Goal: Book appointment/travel/reservation

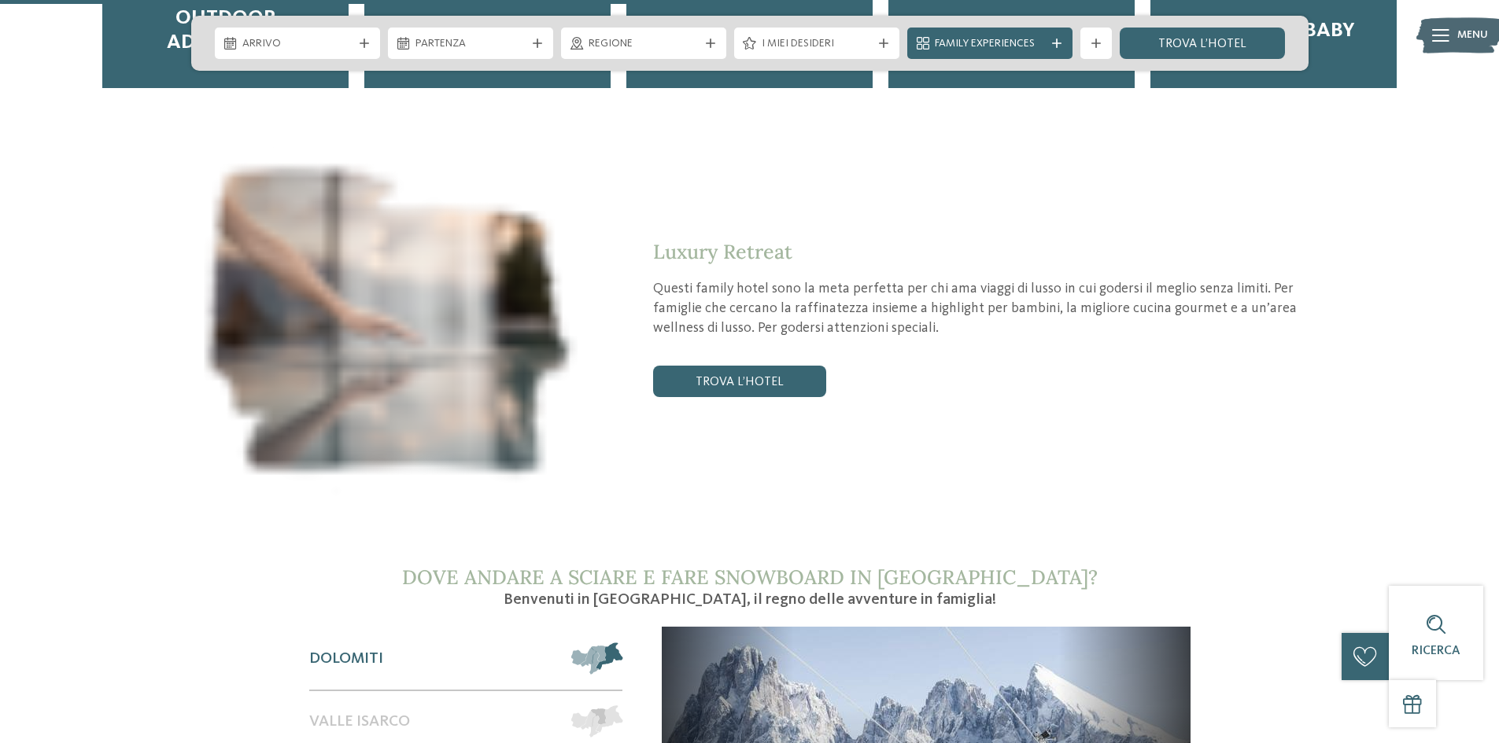
scroll to position [2439, 0]
click at [696, 367] on link "trova l’hotel" at bounding box center [739, 382] width 173 height 31
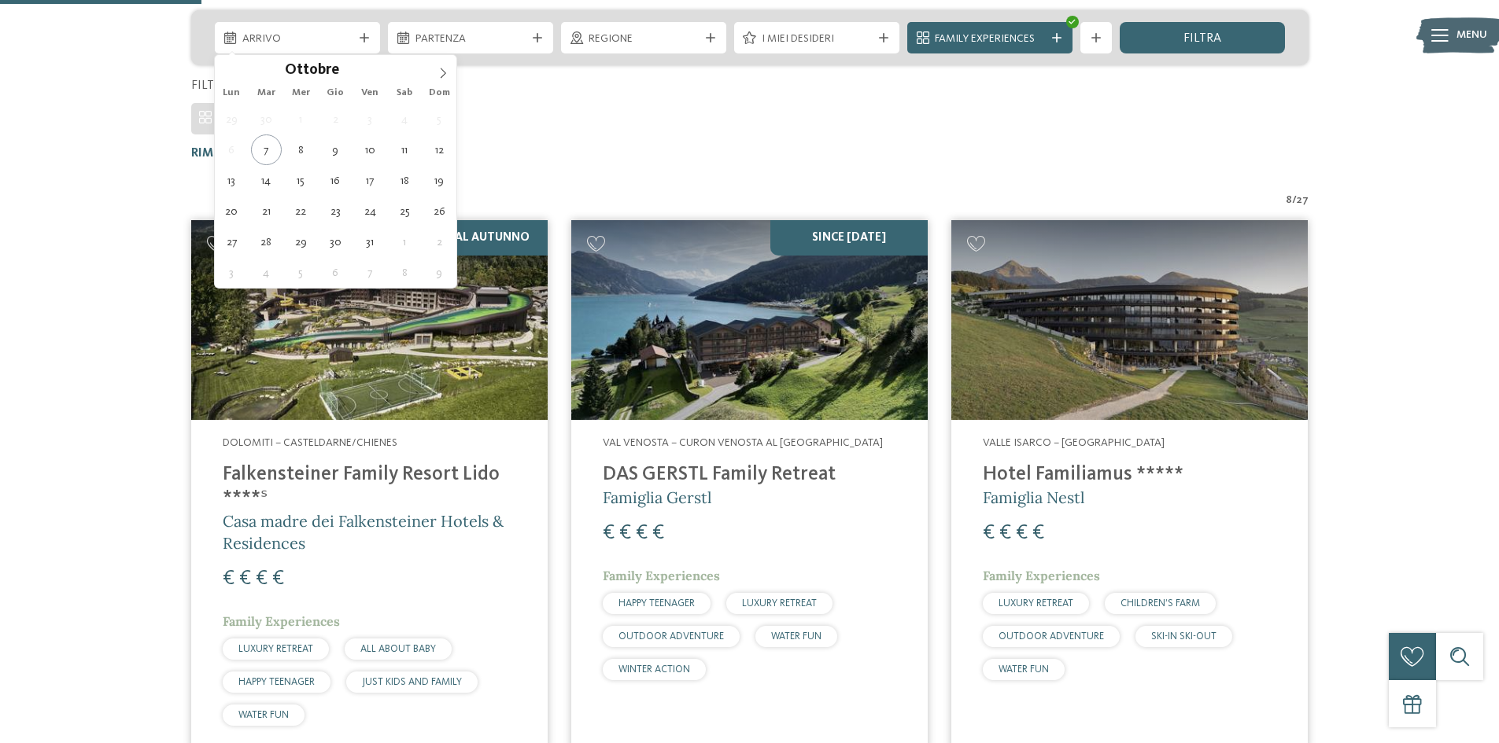
scroll to position [280, 0]
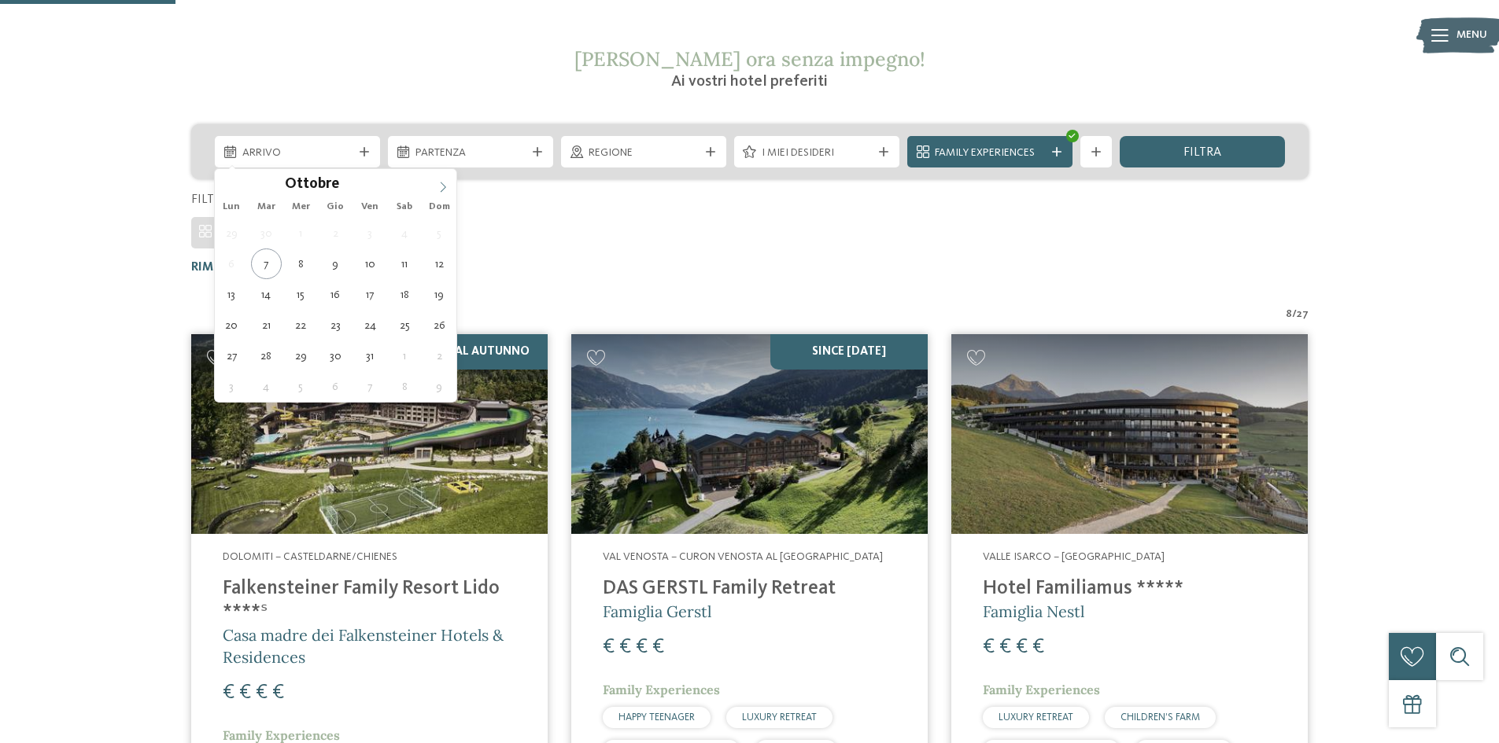
click at [444, 179] on span at bounding box center [443, 182] width 27 height 27
type div "26.12.2025"
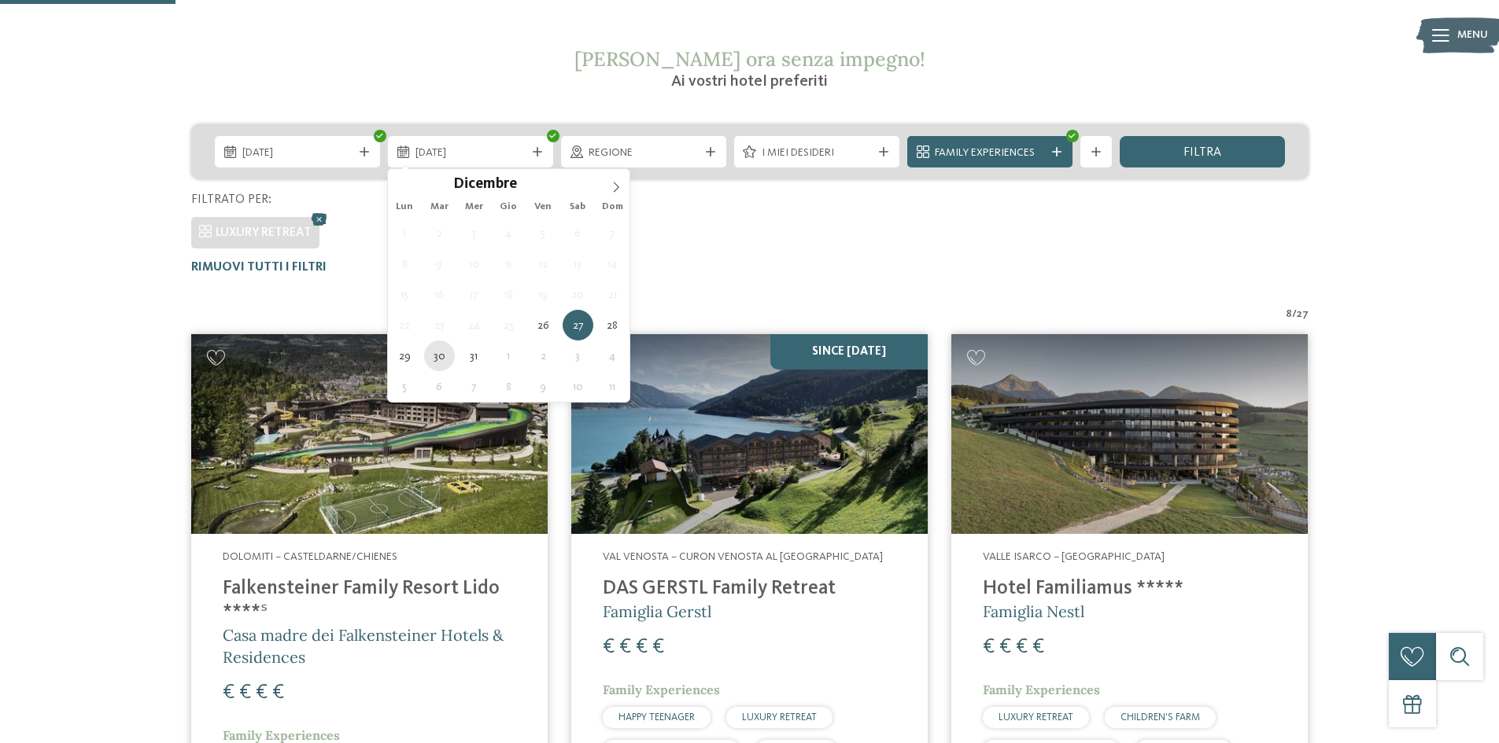
type div "30.12.2025"
drag, startPoint x: 437, startPoint y: 356, endPoint x: 478, endPoint y: 309, distance: 62.4
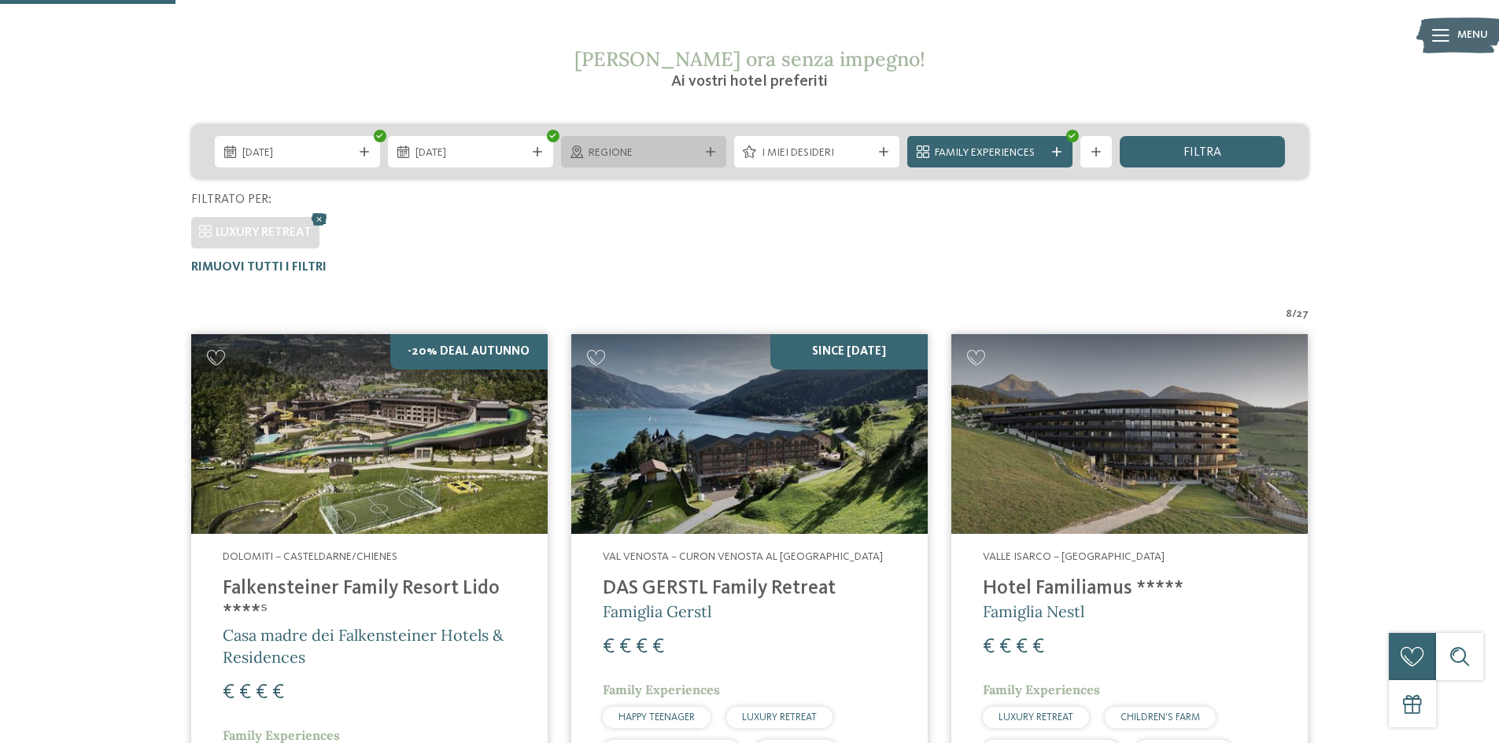
click at [642, 154] on span "Regione" at bounding box center [643, 154] width 110 height 16
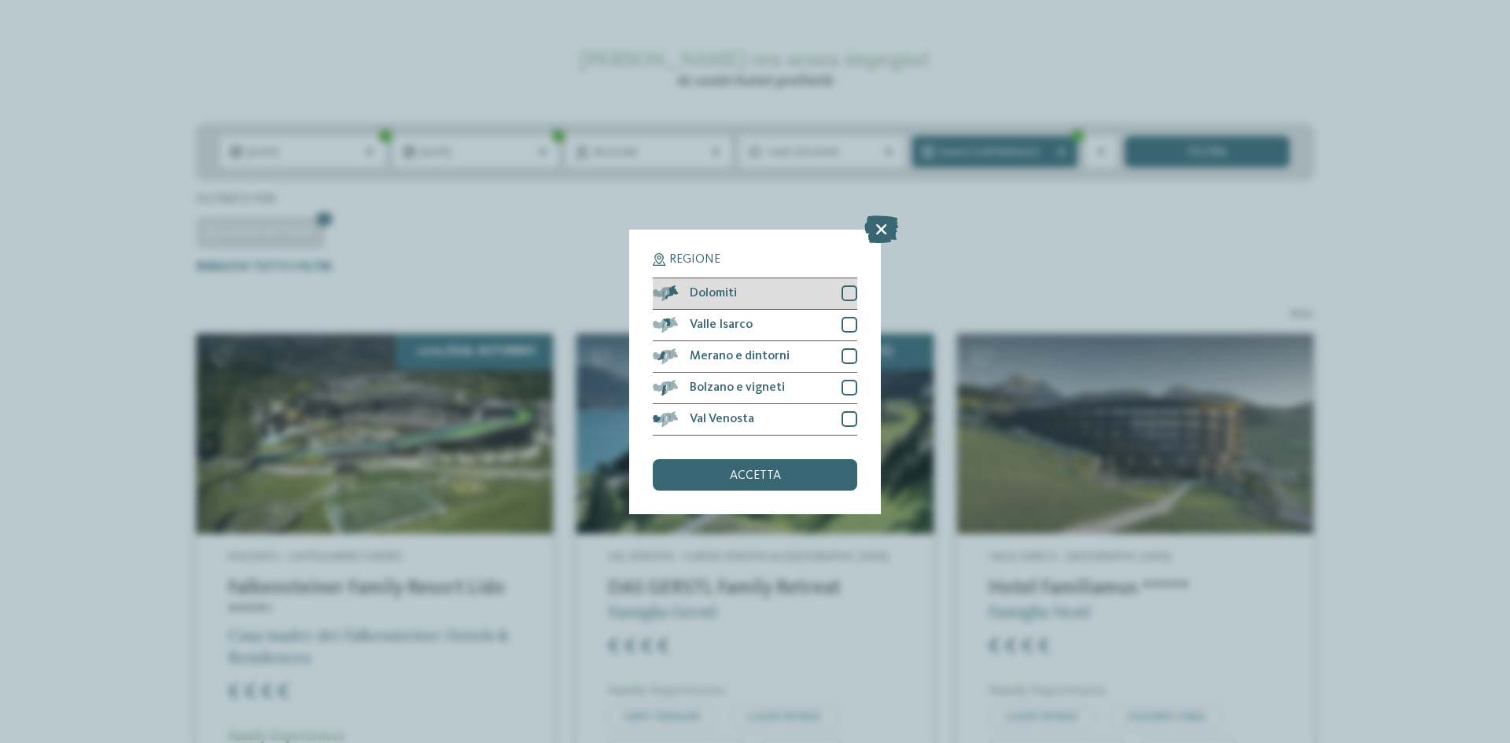
click at [733, 288] on span "Dolomiti" at bounding box center [713, 293] width 47 height 13
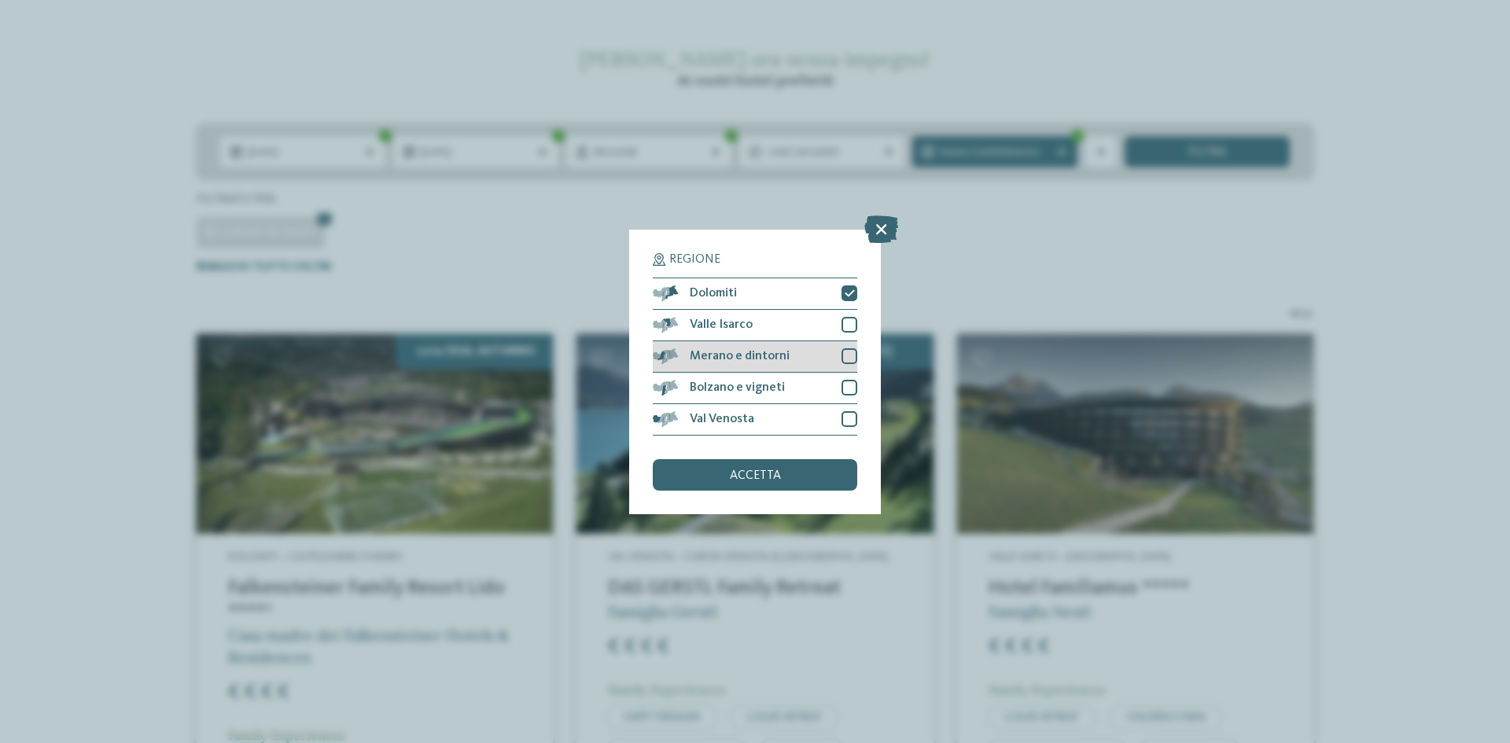
drag, startPoint x: 807, startPoint y: 348, endPoint x: 786, endPoint y: 368, distance: 29.5
click at [806, 348] on div "Merano e dintorni" at bounding box center [755, 356] width 205 height 31
click at [780, 381] on div "Bolzano e vigneti" at bounding box center [755, 388] width 205 height 31
click at [764, 323] on div "Valle Isarco" at bounding box center [755, 325] width 205 height 31
click at [762, 324] on div "Valle Isarco" at bounding box center [755, 325] width 205 height 31
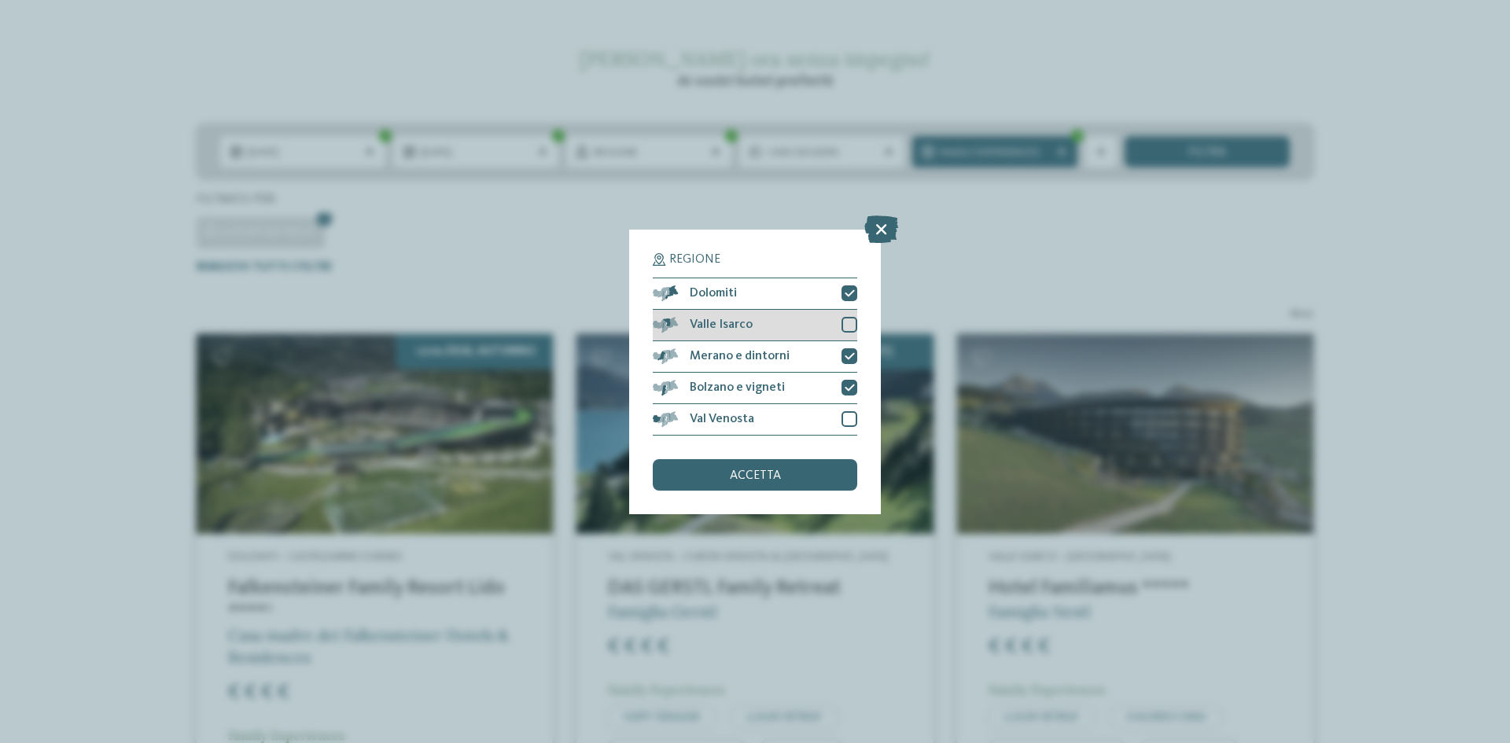
click at [769, 322] on div "Valle Isarco" at bounding box center [755, 325] width 205 height 31
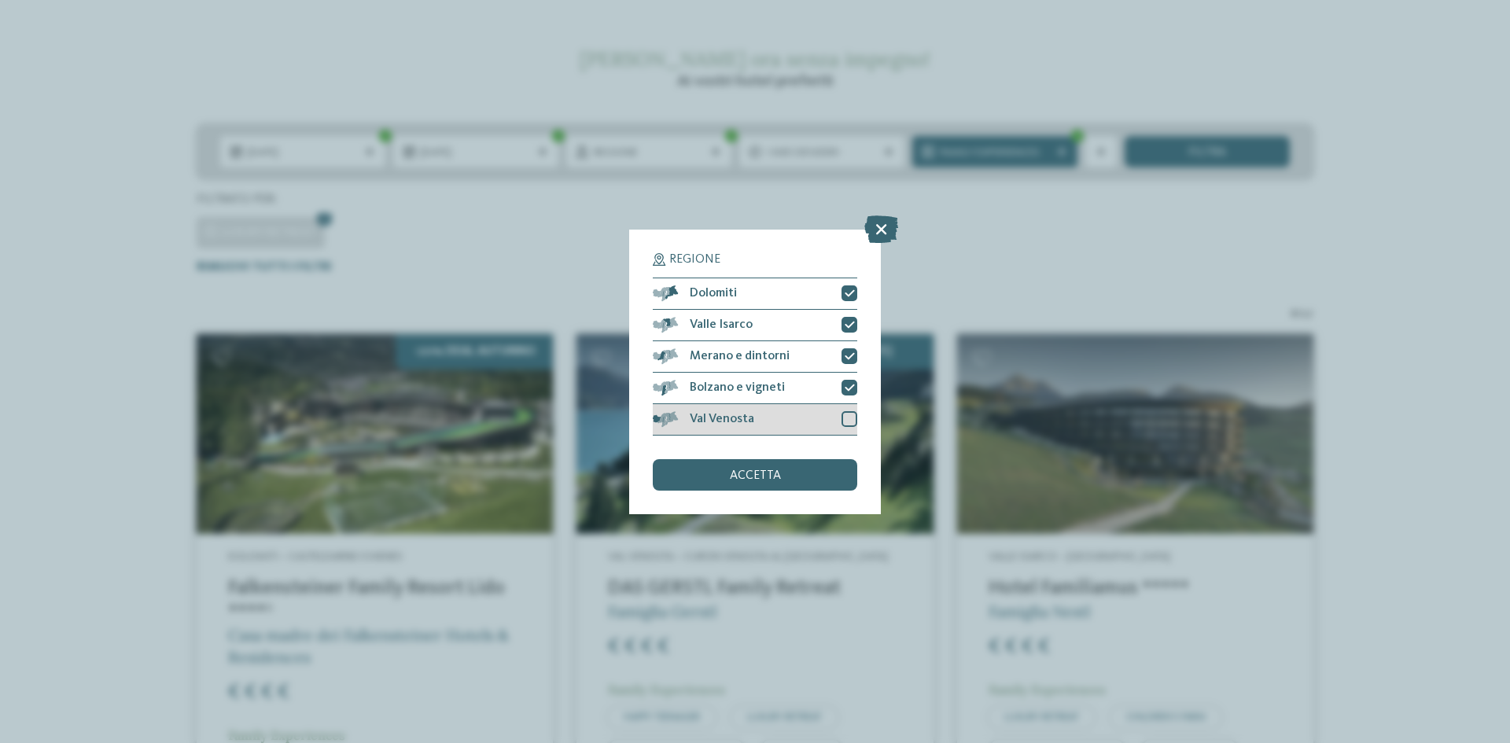
drag, startPoint x: 773, startPoint y: 404, endPoint x: 771, endPoint y: 412, distance: 8.8
click at [772, 404] on div "Val Venosta" at bounding box center [755, 419] width 205 height 31
click at [760, 461] on div "accetta" at bounding box center [755, 474] width 205 height 31
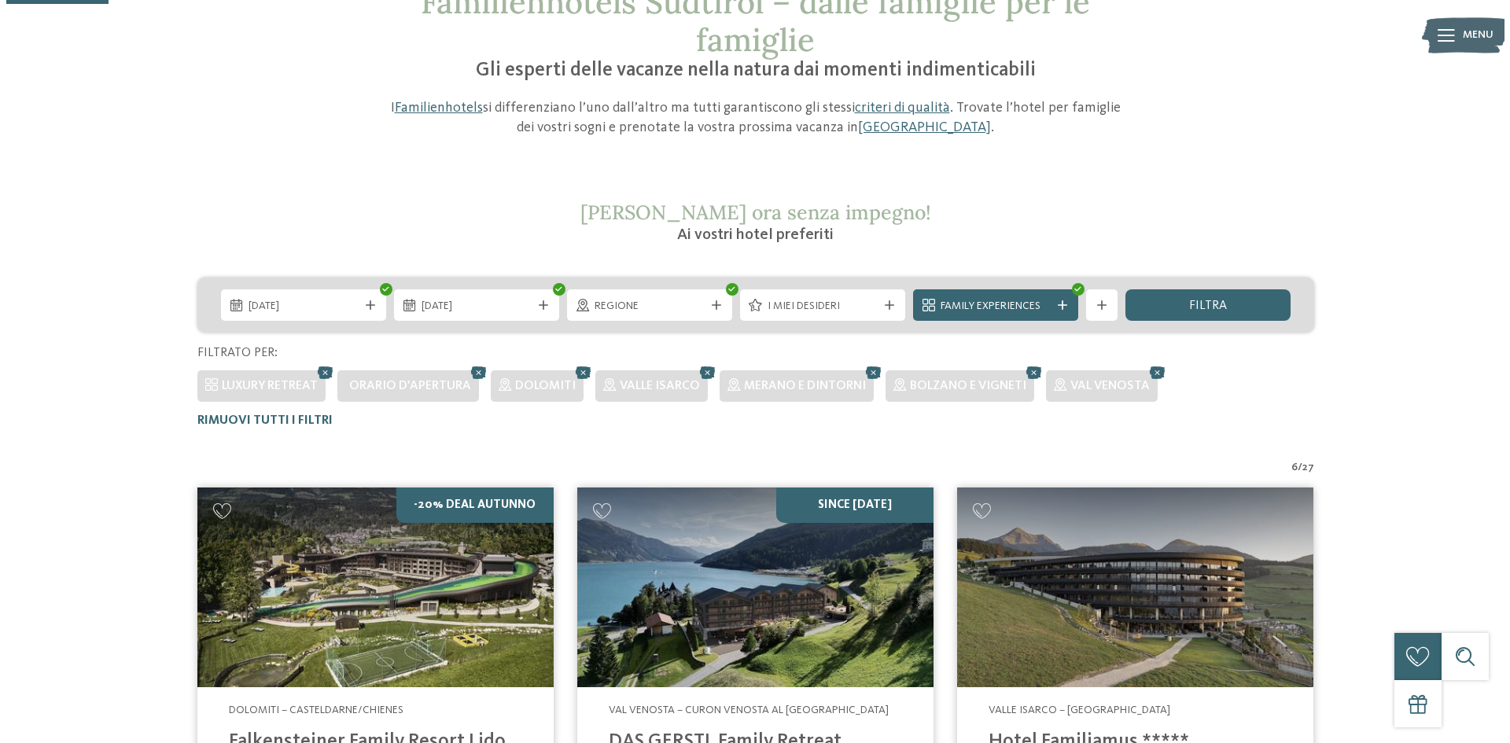
scroll to position [123, 0]
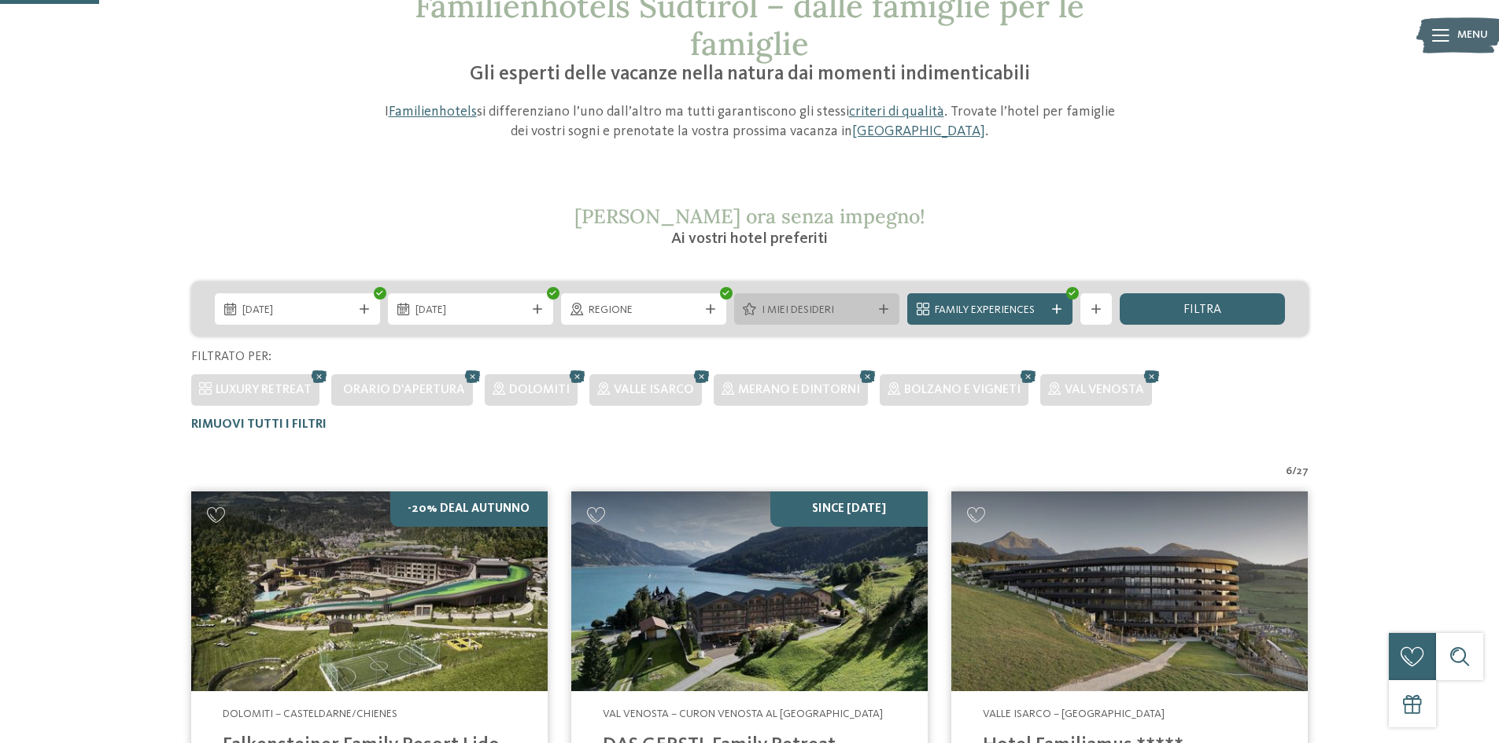
click at [817, 311] on span "I miei desideri" at bounding box center [817, 311] width 110 height 16
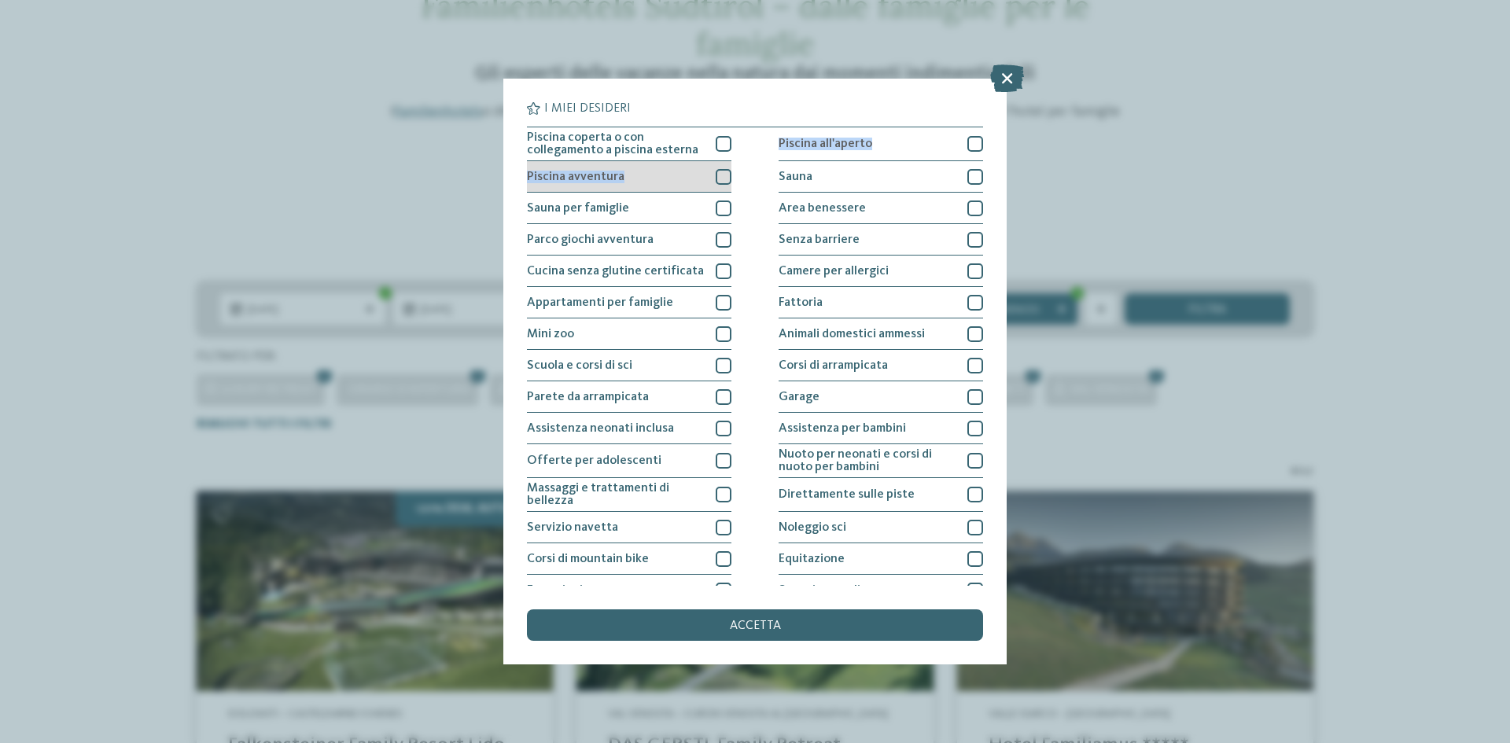
drag, startPoint x: 707, startPoint y: 146, endPoint x: 681, endPoint y: 168, distance: 34.2
click at [681, 168] on div "Piscina coperta o con collegamento a piscina esterna Piscina all'aperto Piscina…" at bounding box center [755, 398] width 456 height 543
click at [716, 146] on div at bounding box center [724, 144] width 16 height 16
click at [719, 179] on div at bounding box center [724, 177] width 16 height 16
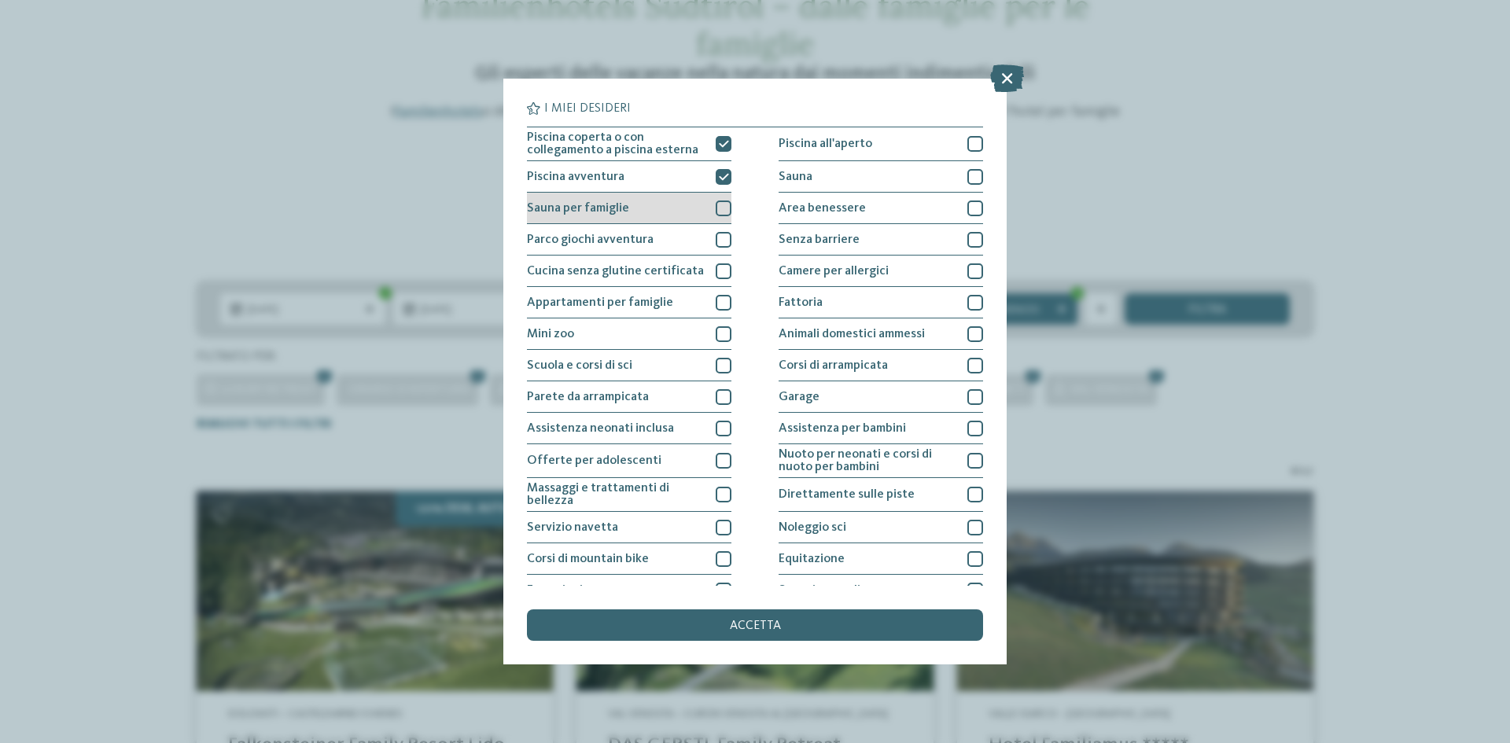
click at [721, 211] on div at bounding box center [724, 209] width 16 height 16
click at [716, 363] on div at bounding box center [724, 366] width 16 height 16
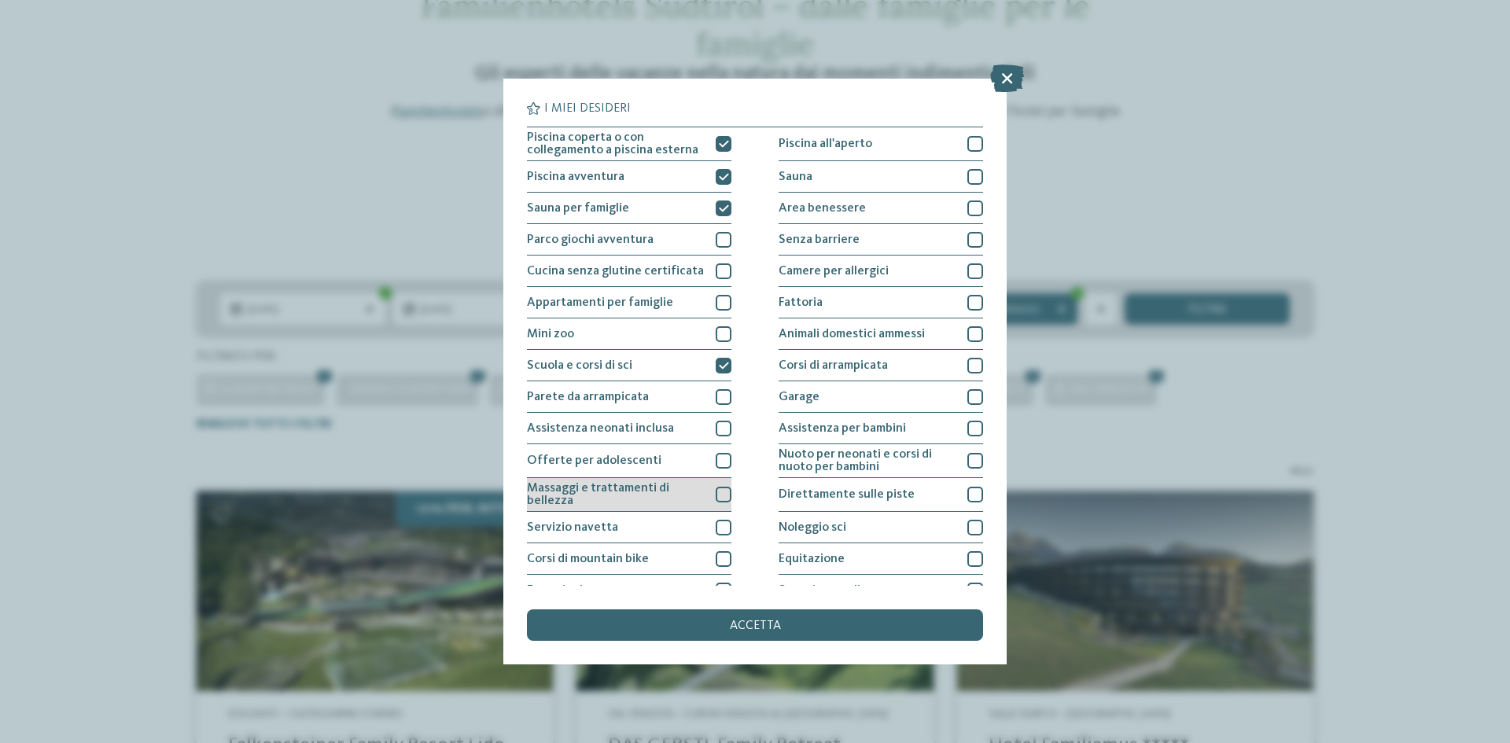
click at [716, 500] on div at bounding box center [724, 495] width 16 height 16
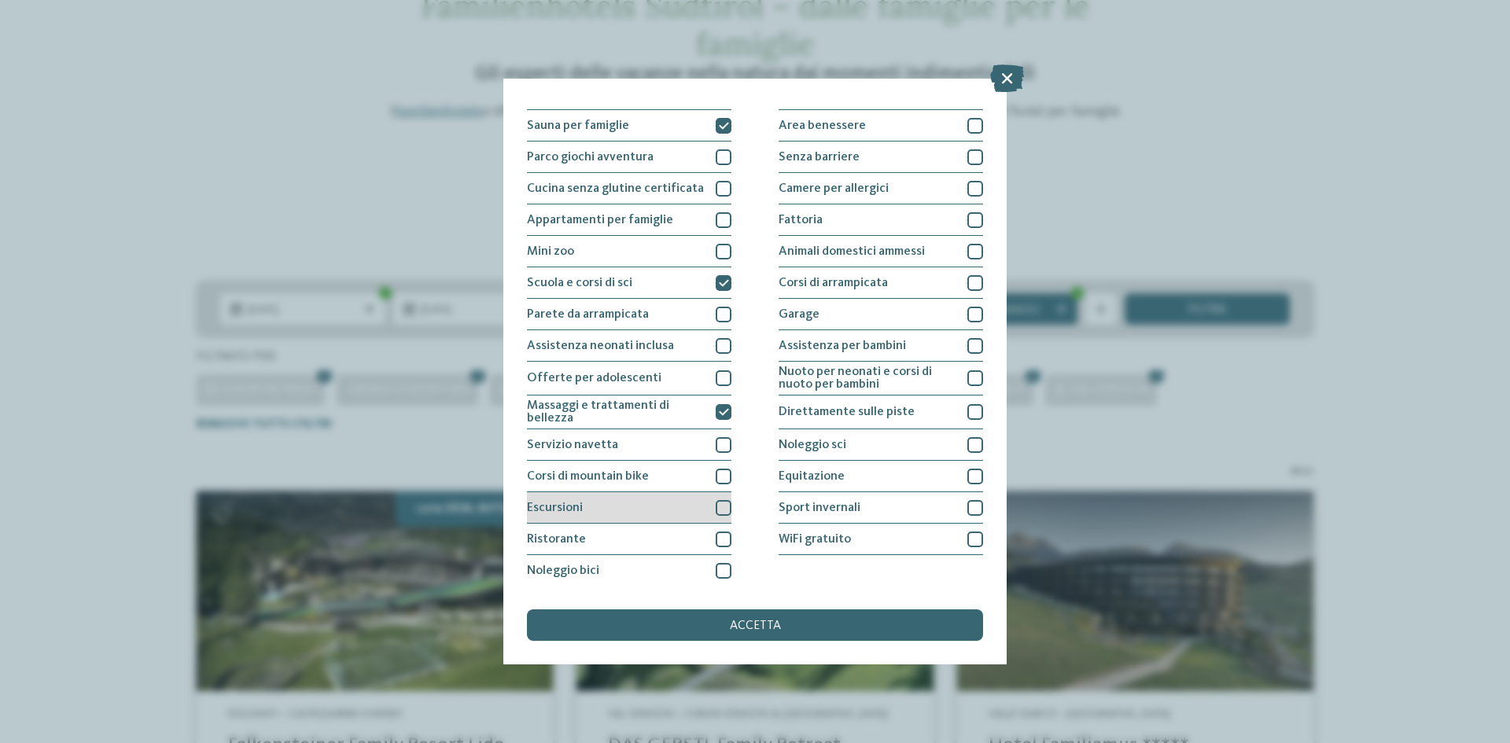
scroll to position [83, 0]
click at [723, 539] on div at bounding box center [724, 539] width 16 height 16
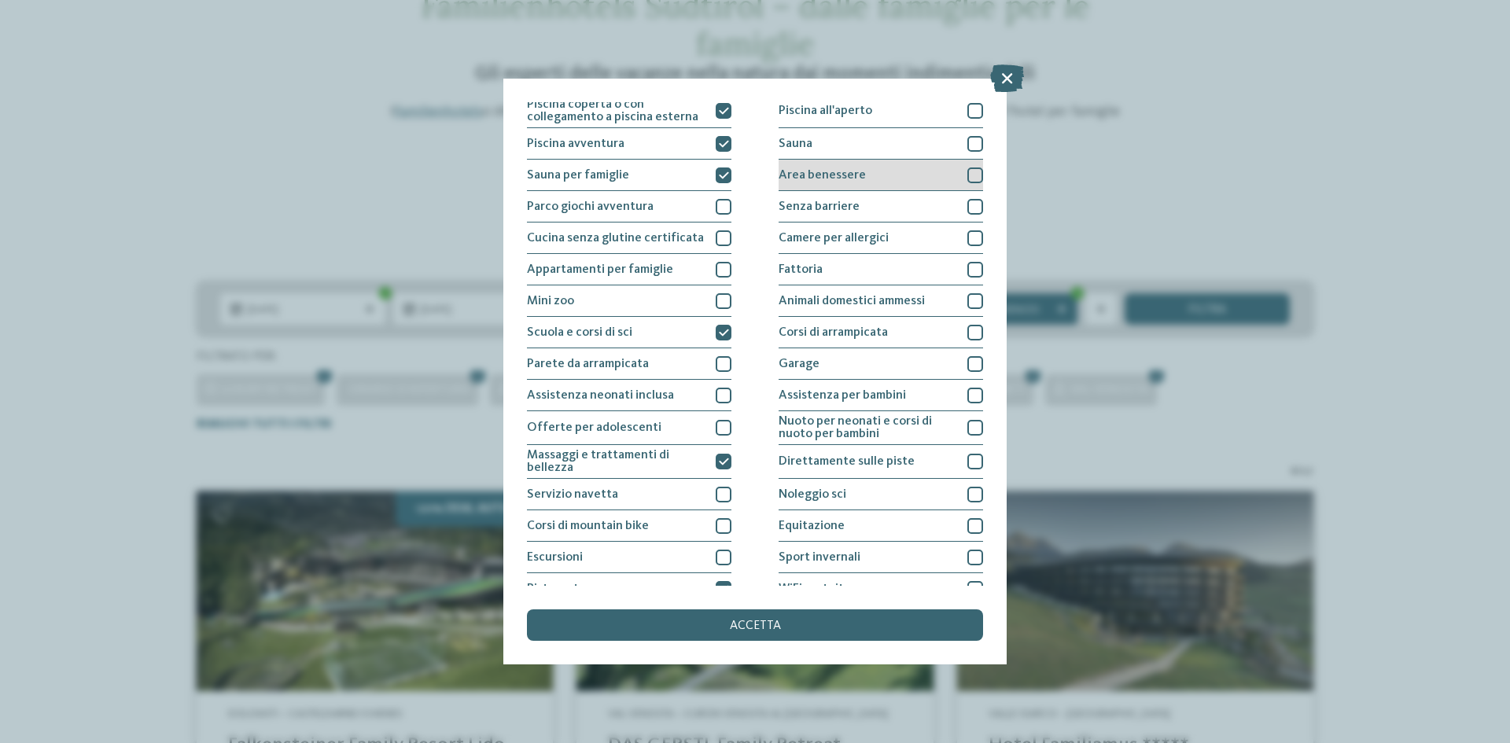
scroll to position [0, 0]
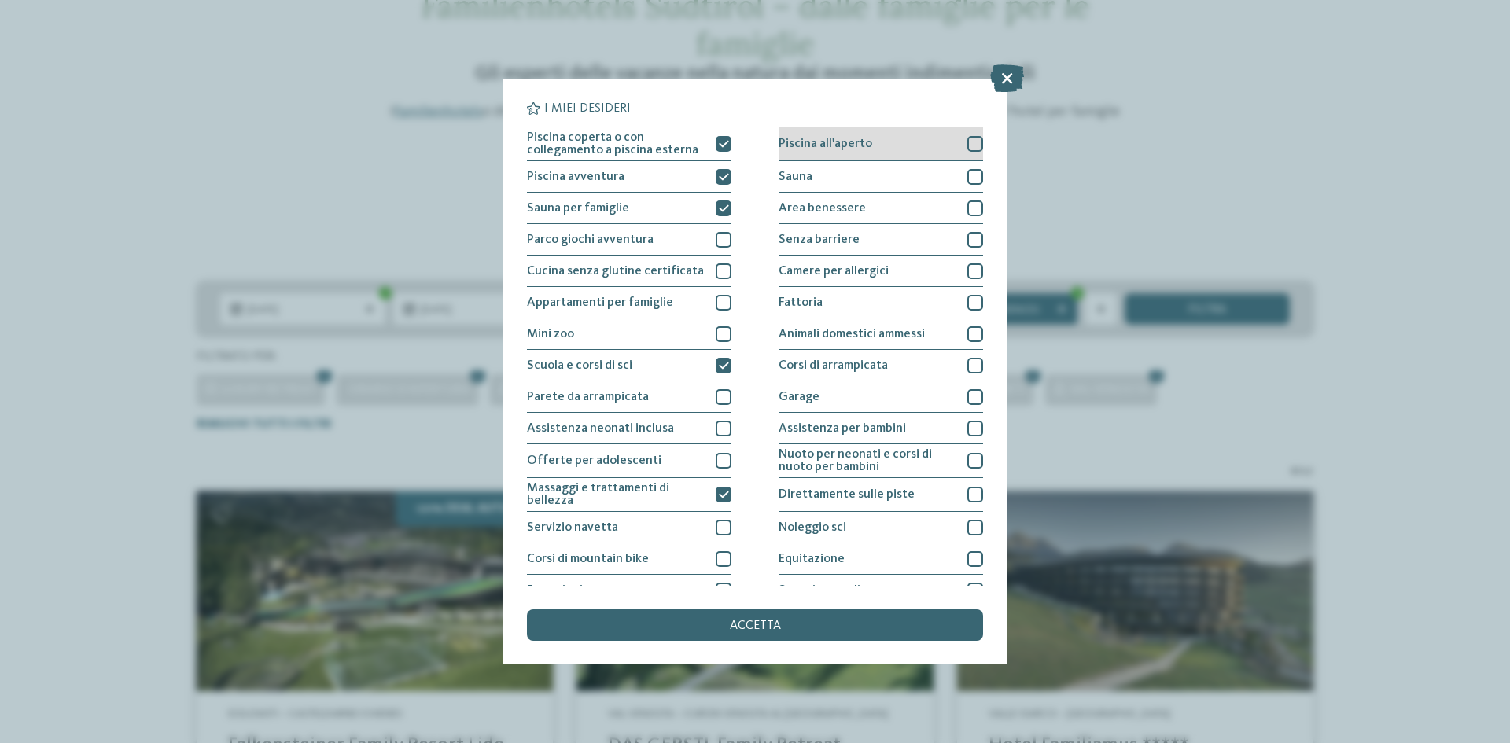
drag, startPoint x: 959, startPoint y: 175, endPoint x: 969, endPoint y: 148, distance: 29.4
click at [958, 173] on div "Sauna" at bounding box center [881, 176] width 205 height 31
drag, startPoint x: 970, startPoint y: 141, endPoint x: 966, endPoint y: 168, distance: 27.8
click at [971, 141] on div at bounding box center [976, 144] width 16 height 16
click at [968, 205] on div at bounding box center [976, 209] width 16 height 16
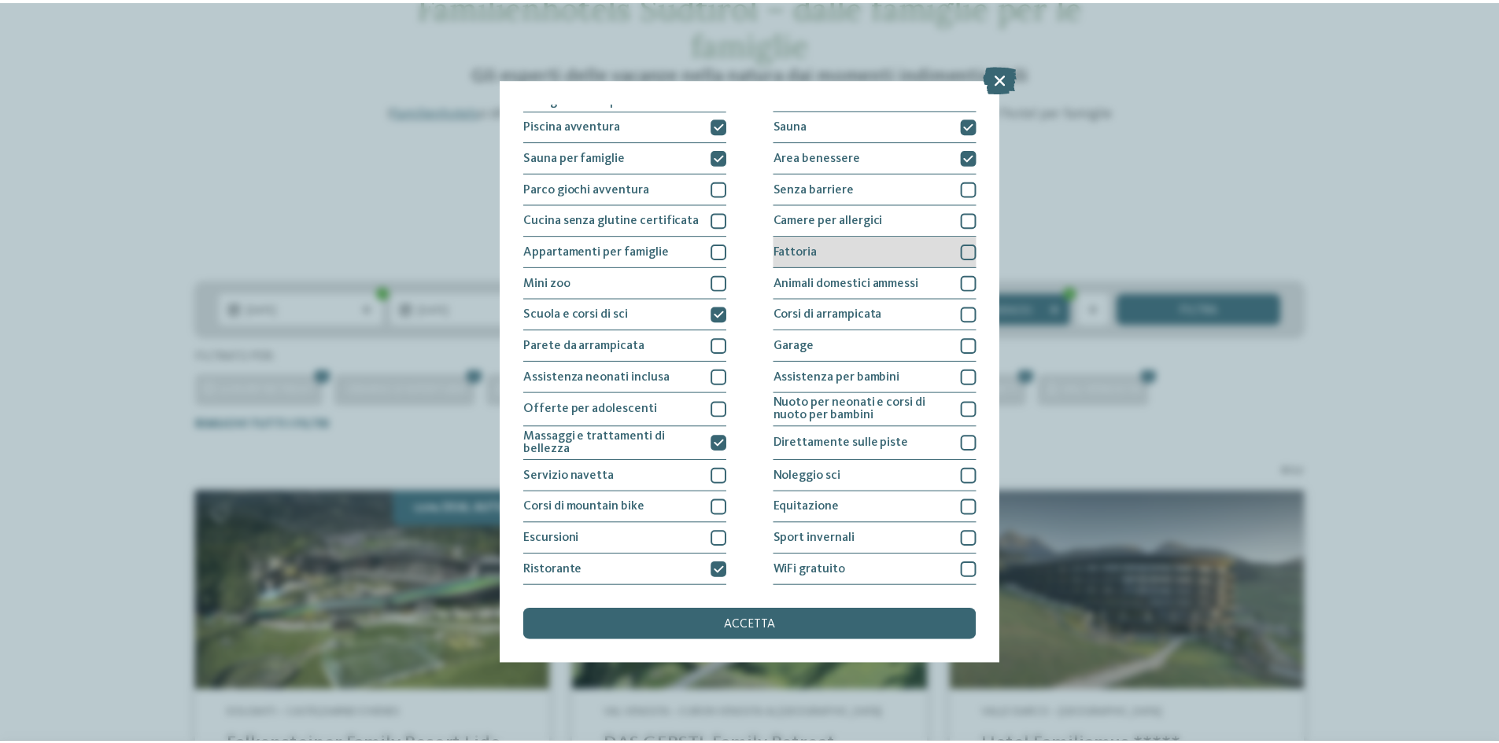
scroll to position [79, 0]
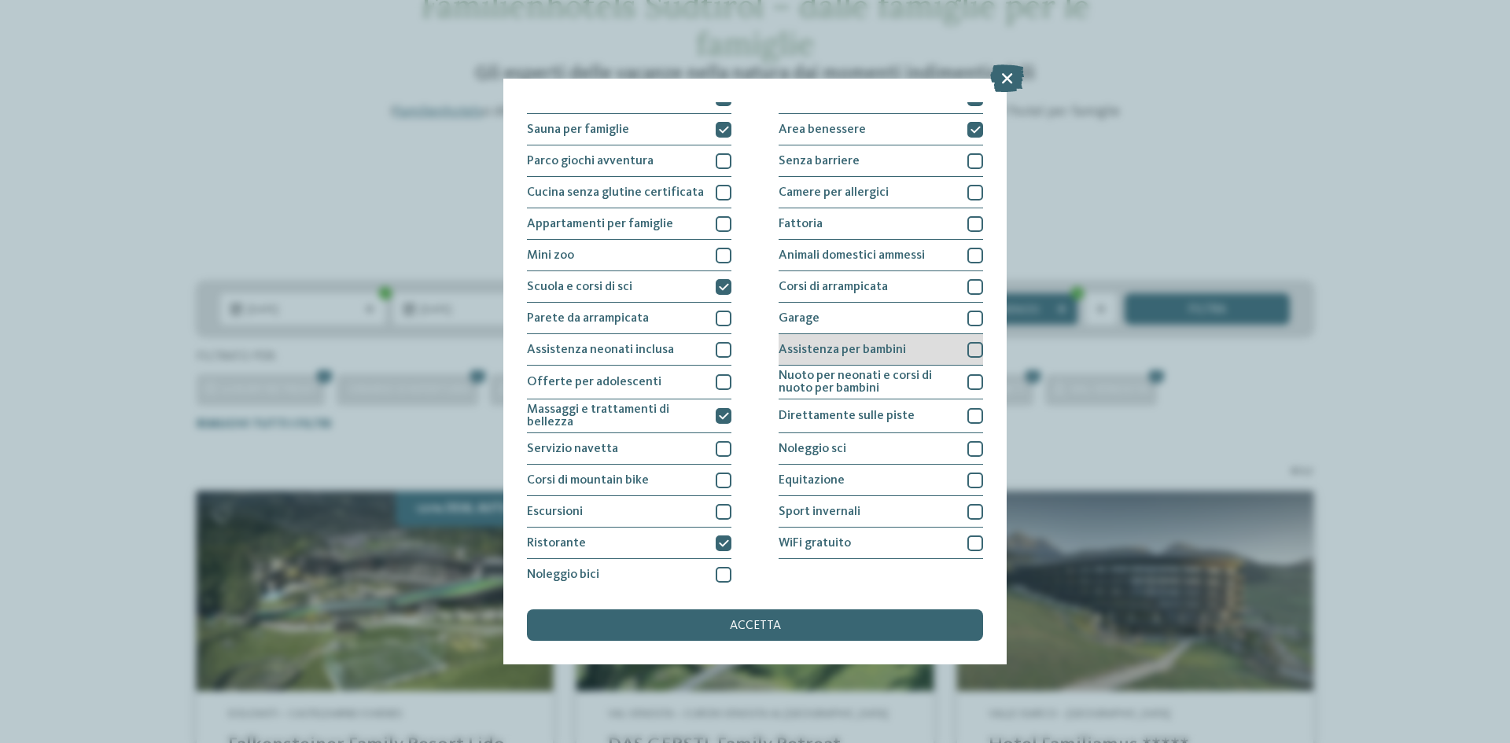
click at [970, 349] on div at bounding box center [976, 350] width 16 height 16
click at [968, 419] on div at bounding box center [976, 416] width 16 height 16
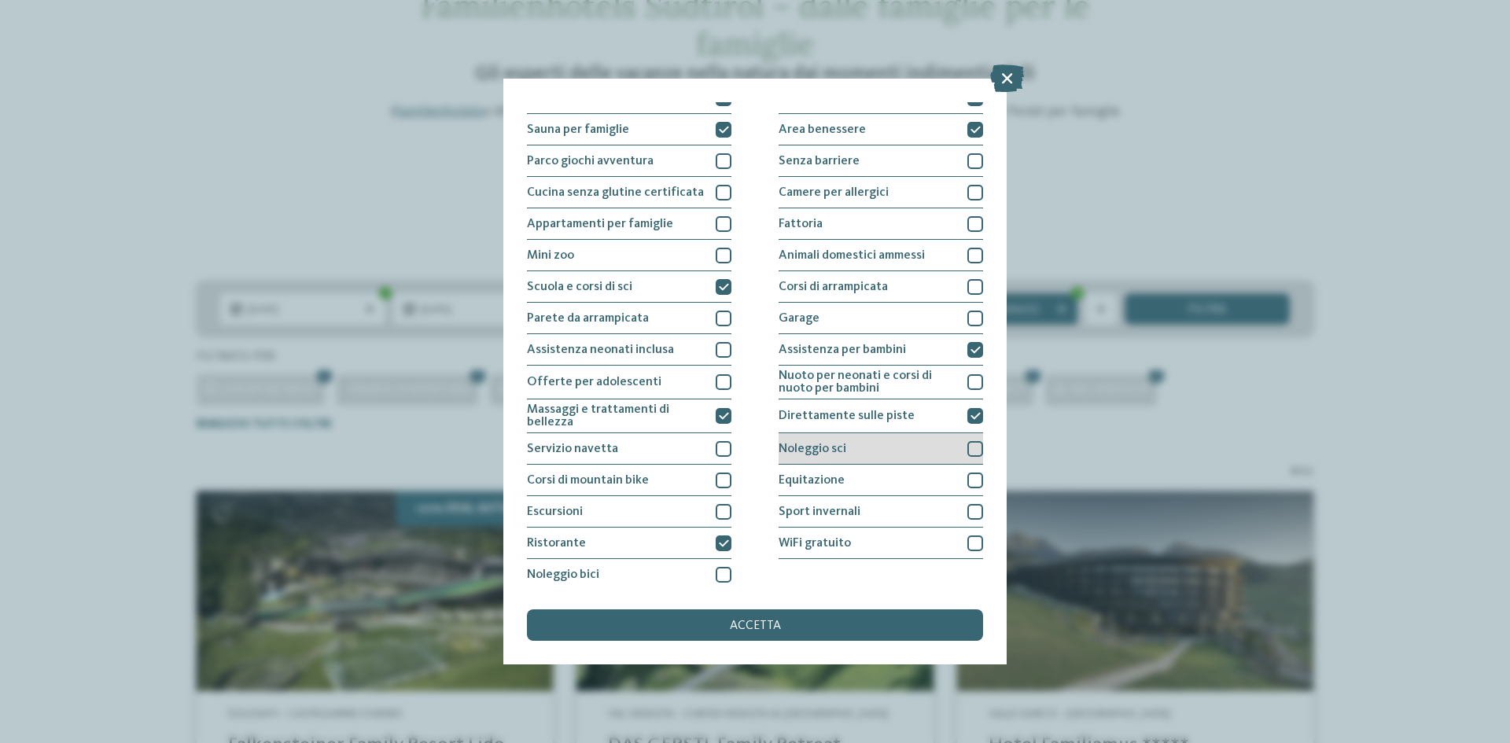
click at [968, 448] on div at bounding box center [976, 449] width 16 height 16
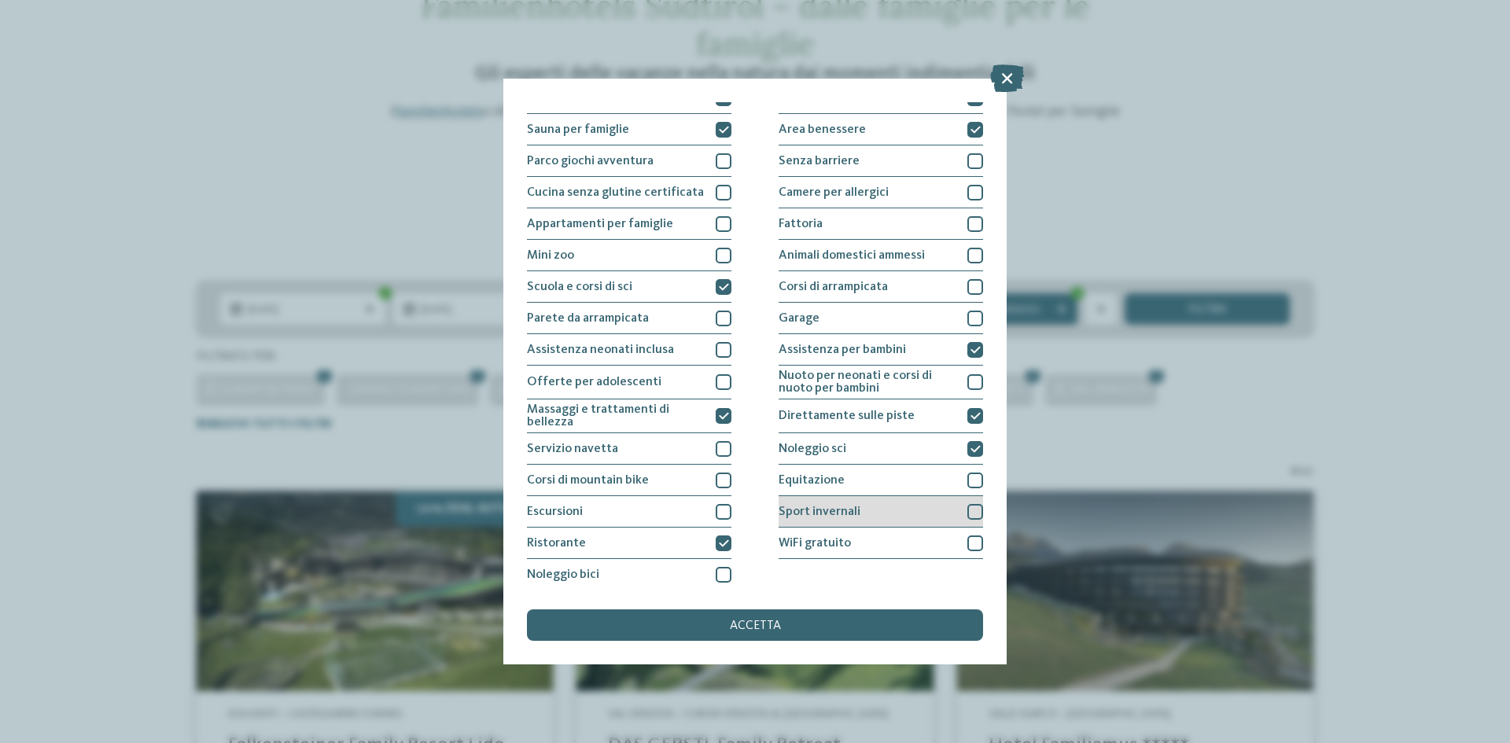
click at [972, 513] on div at bounding box center [976, 512] width 16 height 16
drag, startPoint x: 975, startPoint y: 541, endPoint x: 957, endPoint y: 547, distance: 18.2
click at [973, 541] on div at bounding box center [976, 544] width 16 height 16
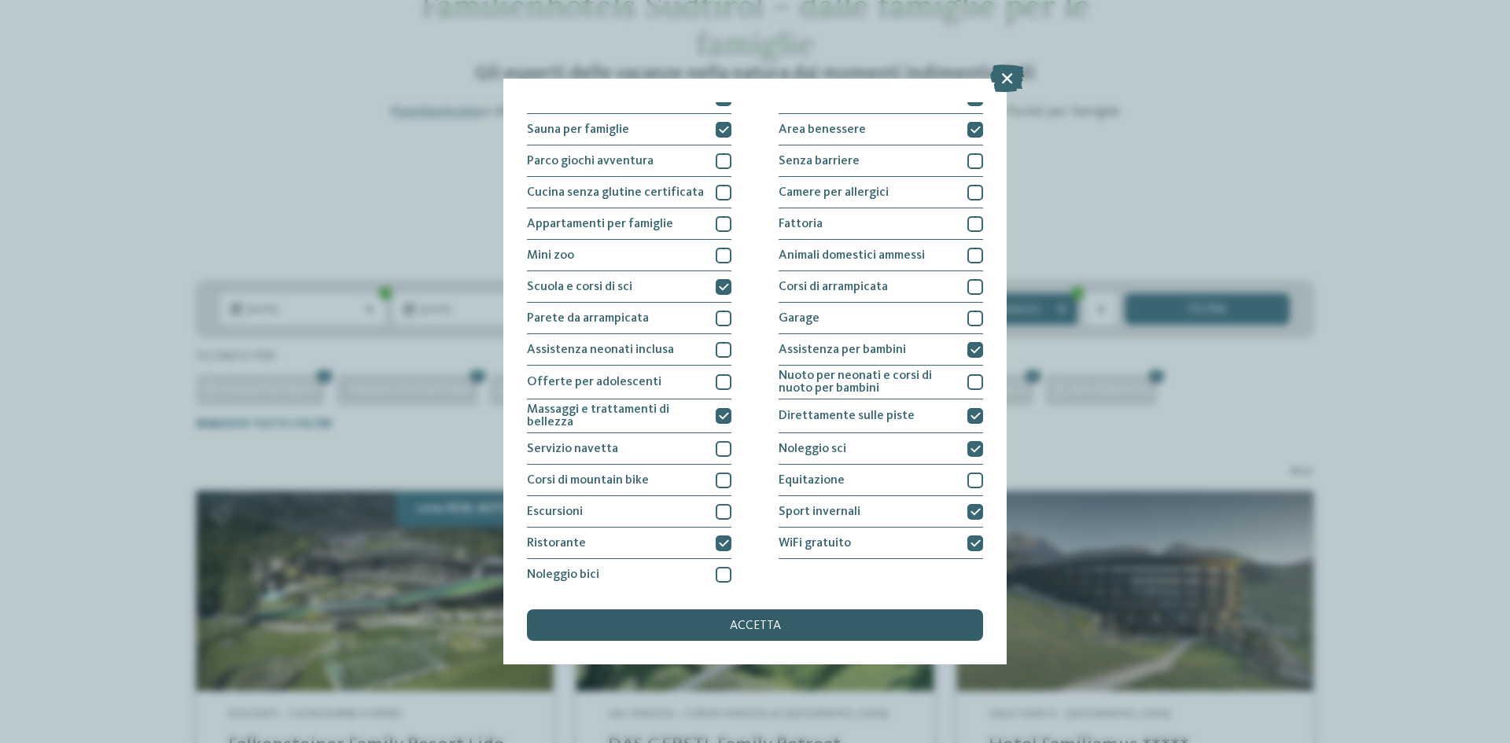
click at [858, 631] on div "accetta" at bounding box center [755, 625] width 456 height 31
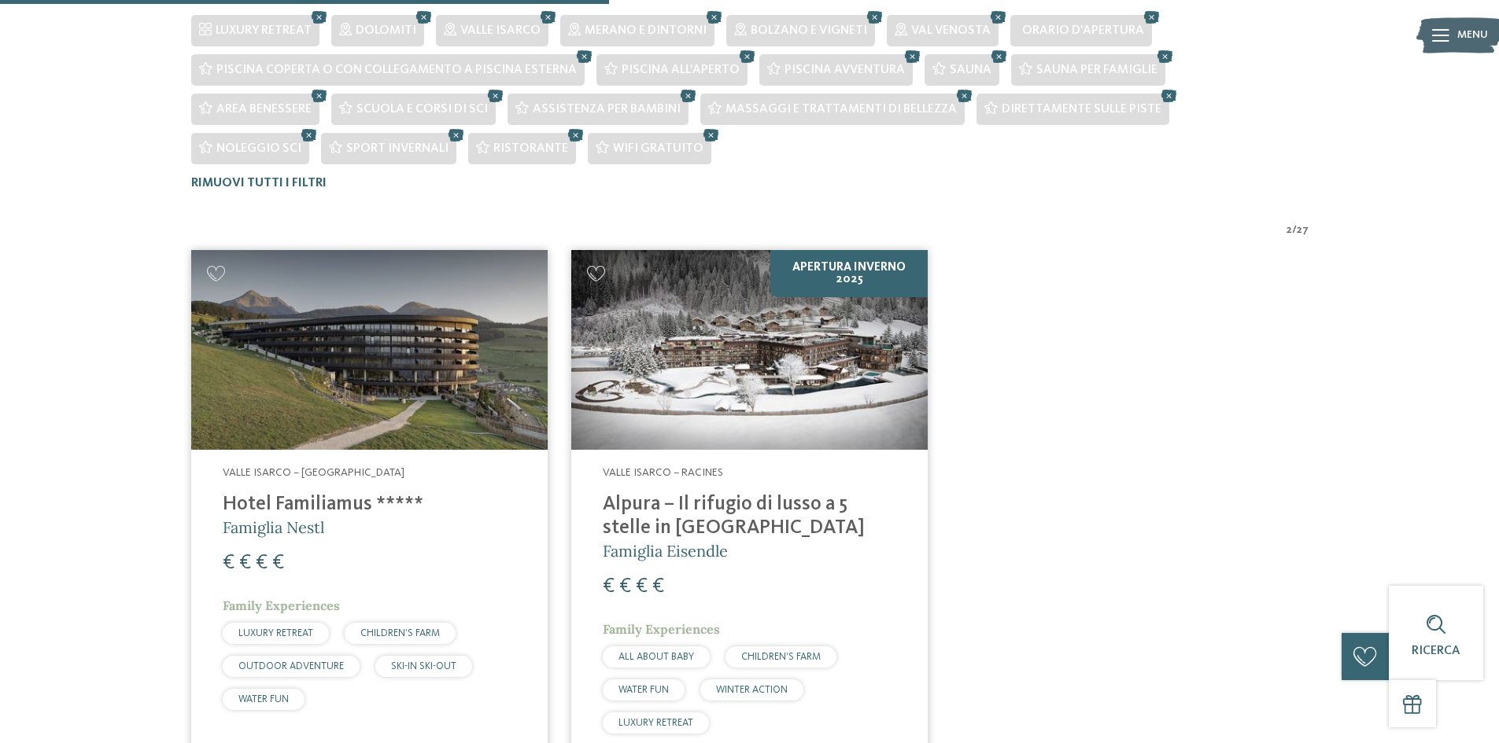
scroll to position [477, 0]
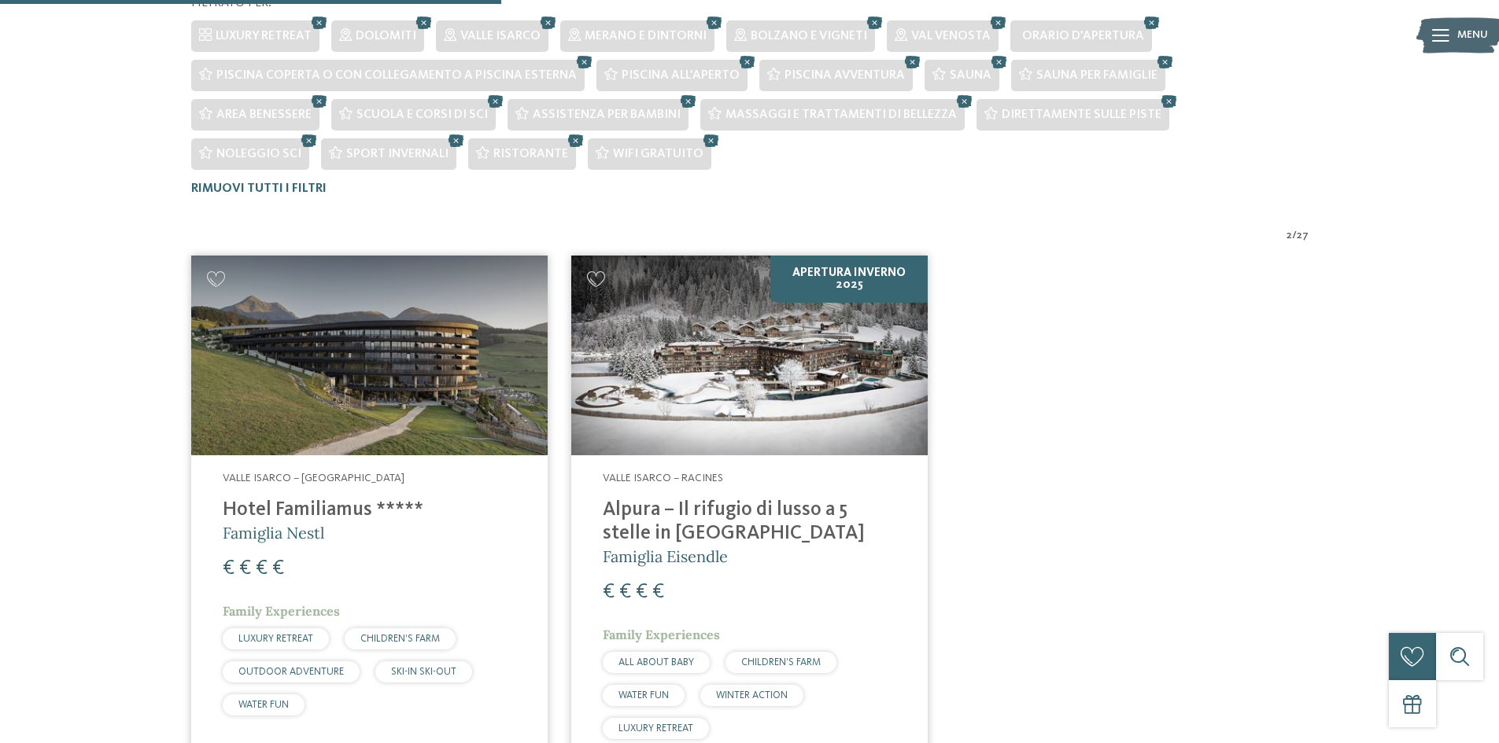
click at [286, 513] on h4 "Hotel Familiamus *****" at bounding box center [369, 511] width 293 height 24
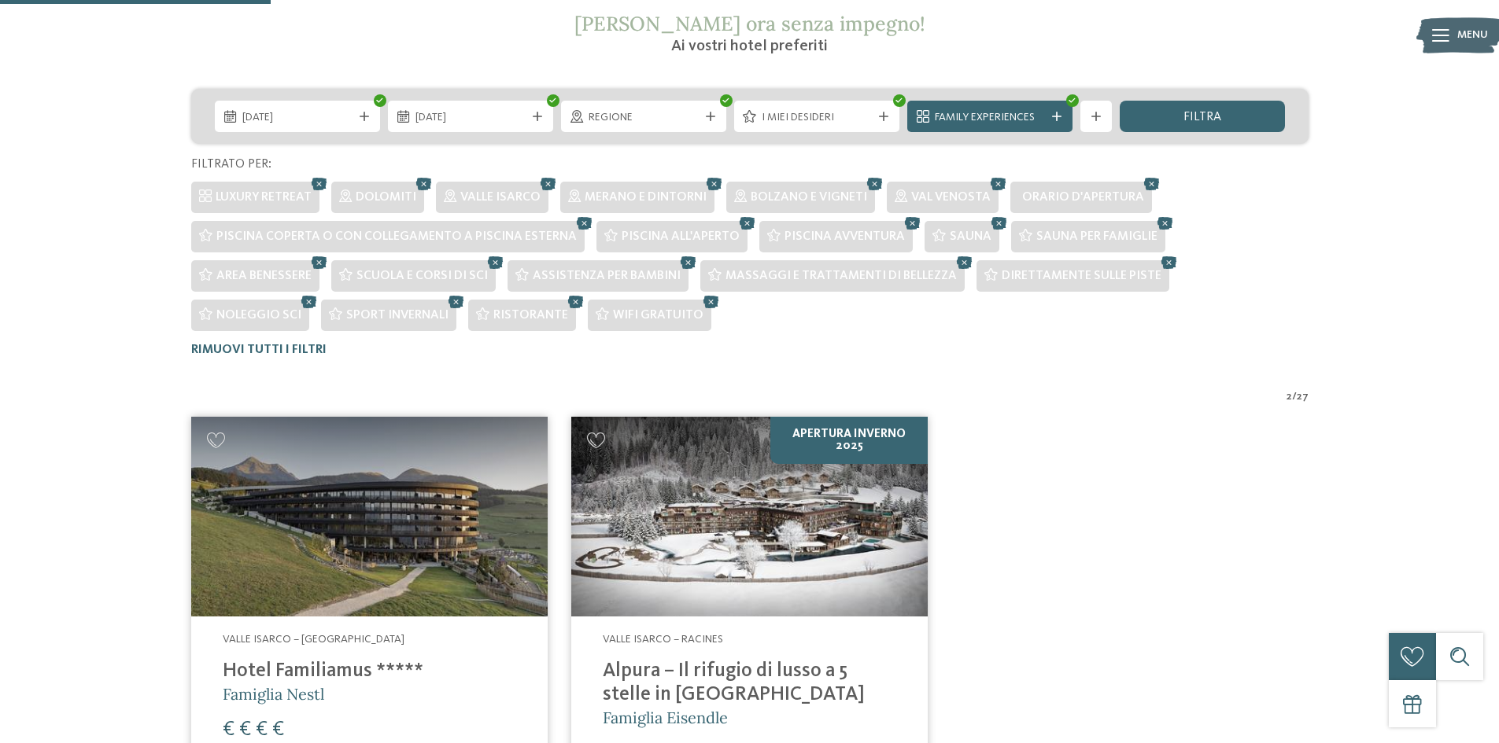
scroll to position [162, 0]
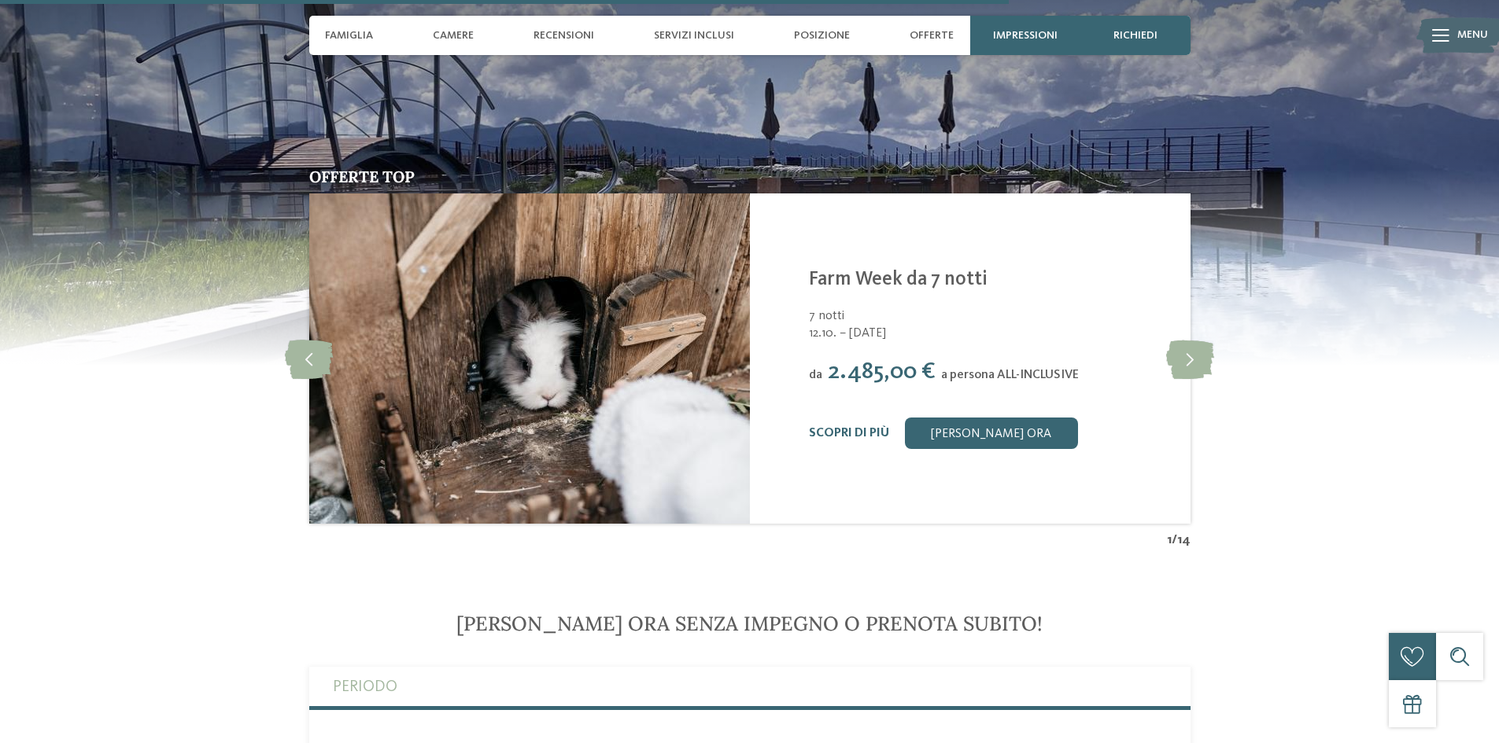
scroll to position [3855, 0]
